Goal: Find specific page/section: Find specific page/section

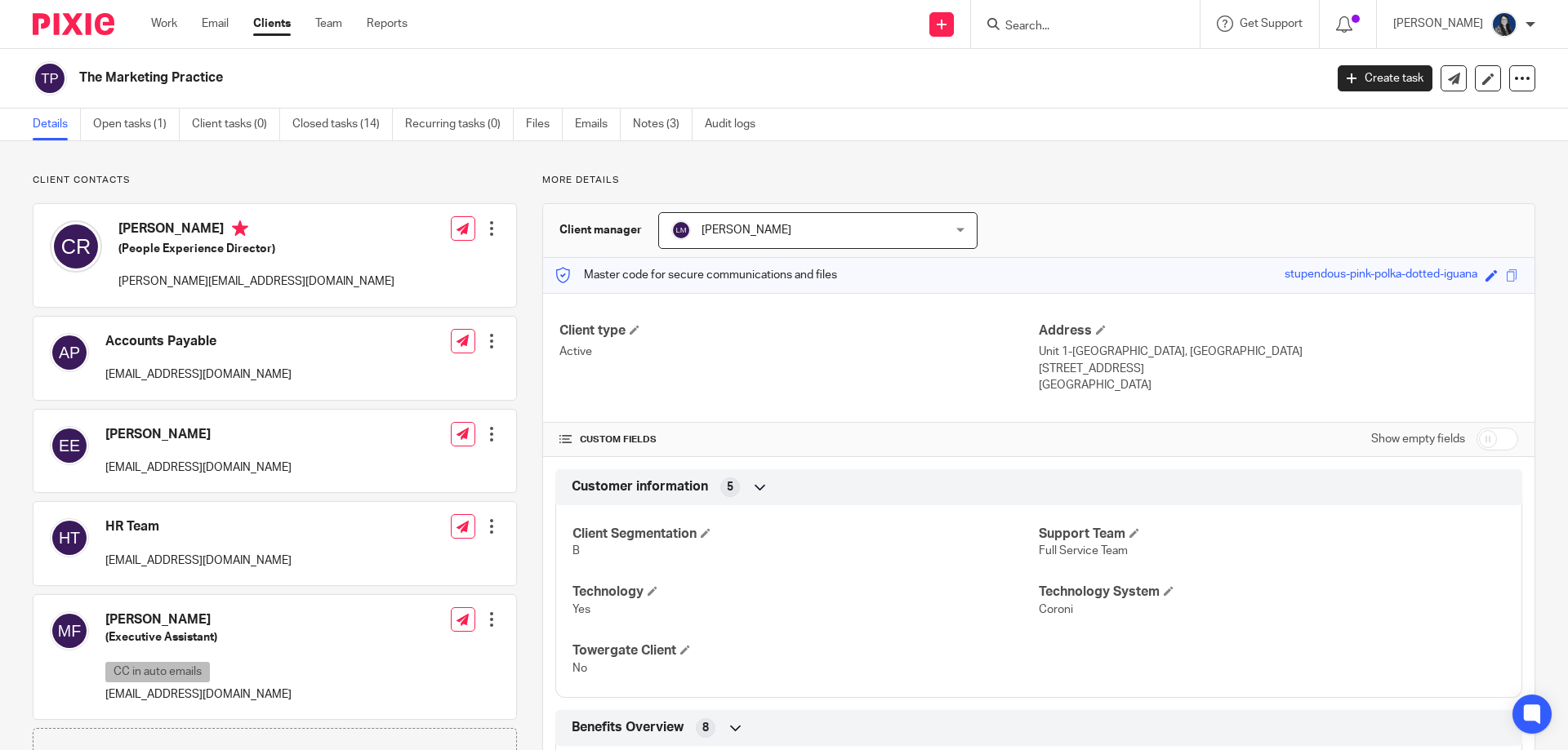
click at [1043, 32] on input "Search" at bounding box center [1077, 27] width 147 height 15
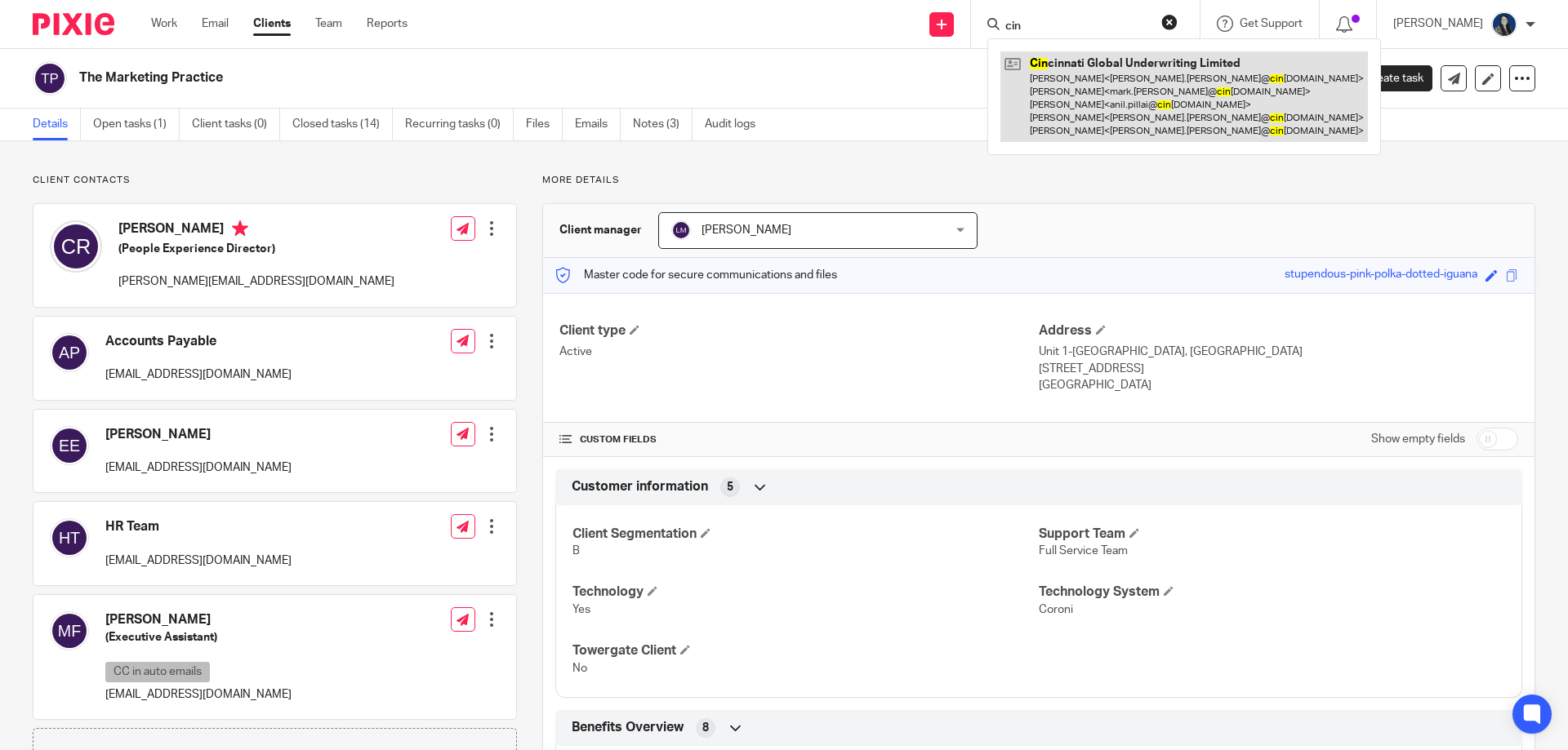
type input "cin"
click at [1090, 99] on link at bounding box center [1183, 97] width 367 height 91
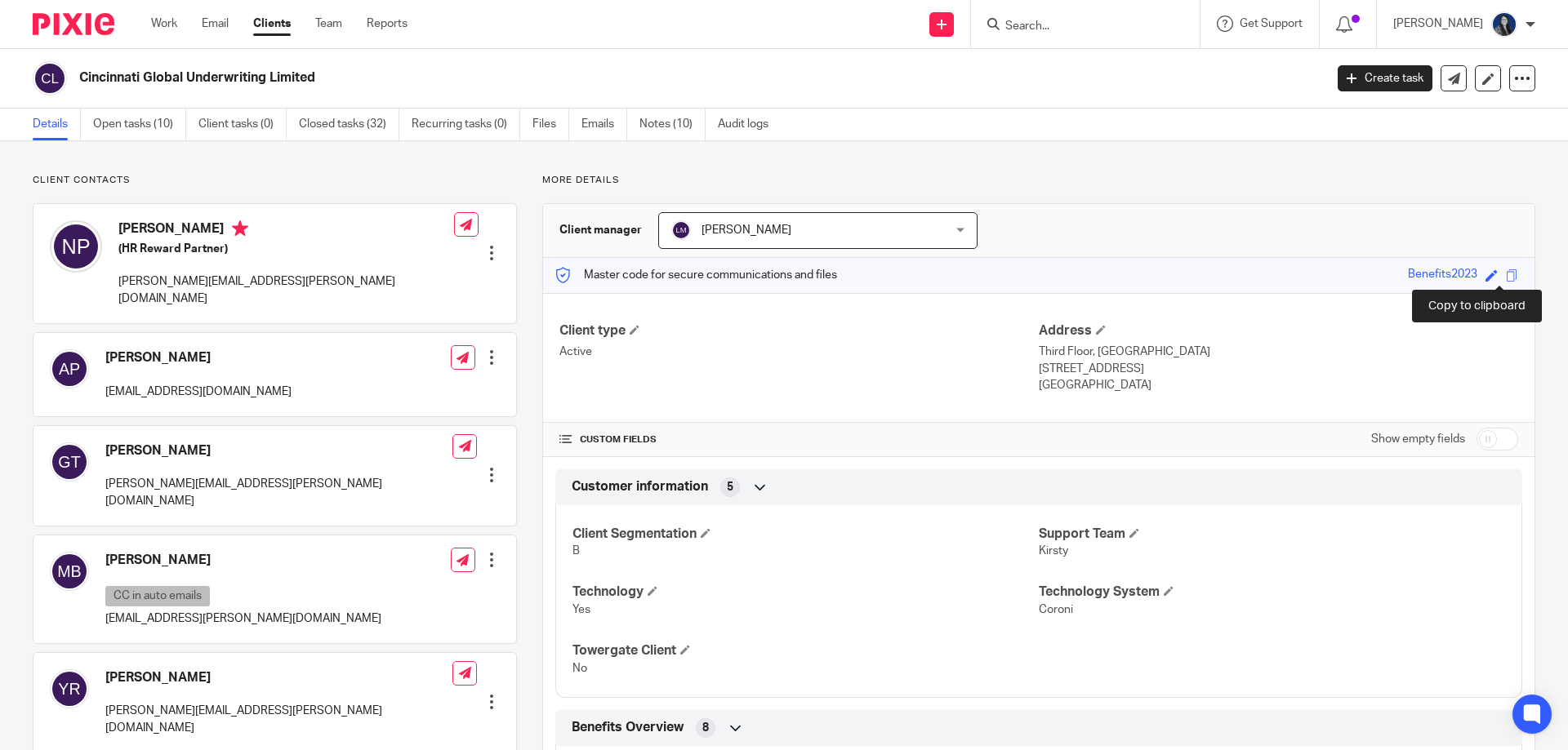
click at [1506, 275] on span at bounding box center [1512, 276] width 12 height 12
